Goal: Participate in discussion: Engage in conversation with other users on a specific topic

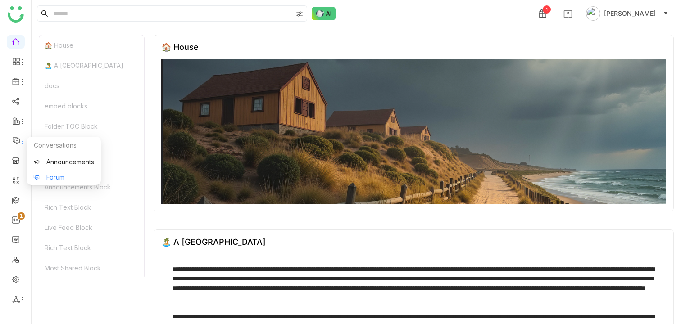
click at [58, 176] on link "Forum" at bounding box center [63, 177] width 61 height 6
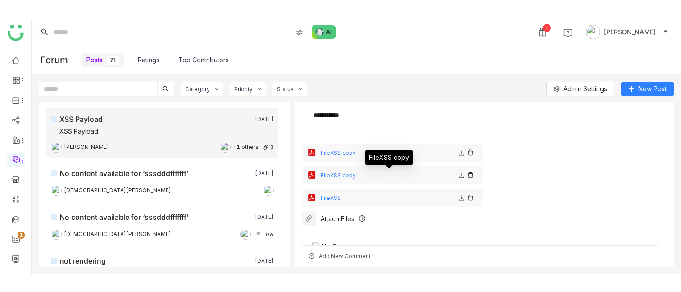
scroll to position [86, 0]
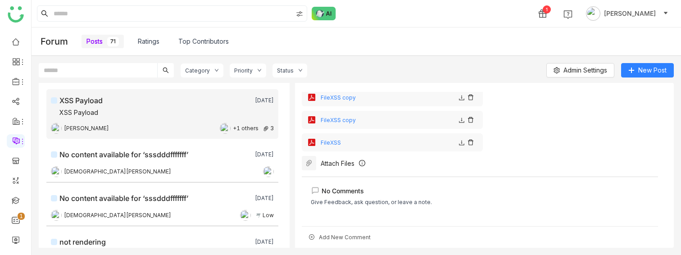
click at [333, 234] on div "Add New Comment" at bounding box center [480, 237] width 356 height 22
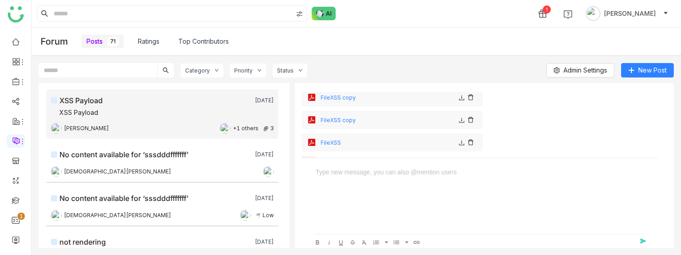
click at [466, 196] on div at bounding box center [480, 200] width 338 height 67
click at [539, 148] on div "FileXSS" at bounding box center [480, 142] width 356 height 18
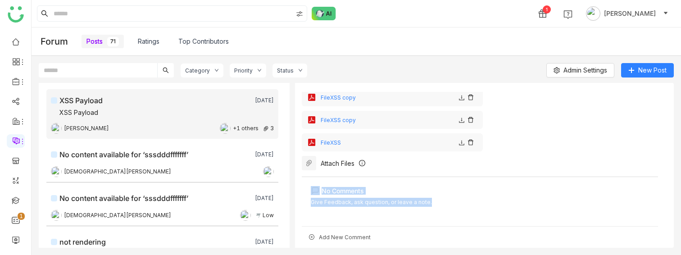
drag, startPoint x: 308, startPoint y: 188, endPoint x: 431, endPoint y: 207, distance: 124.0
click at [431, 207] on div "No Comments Give Feedback, ask question, or leave a note." at bounding box center [480, 199] width 356 height 44
click at [431, 207] on div "No Comments Give Feedback, ask question, or leave a note." at bounding box center [480, 201] width 338 height 30
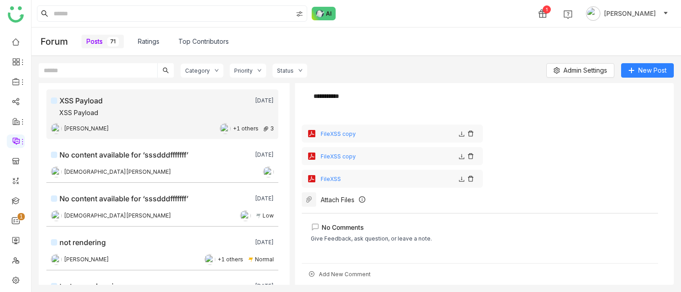
scroll to position [49, 0]
